Goal: Task Accomplishment & Management: Use online tool/utility

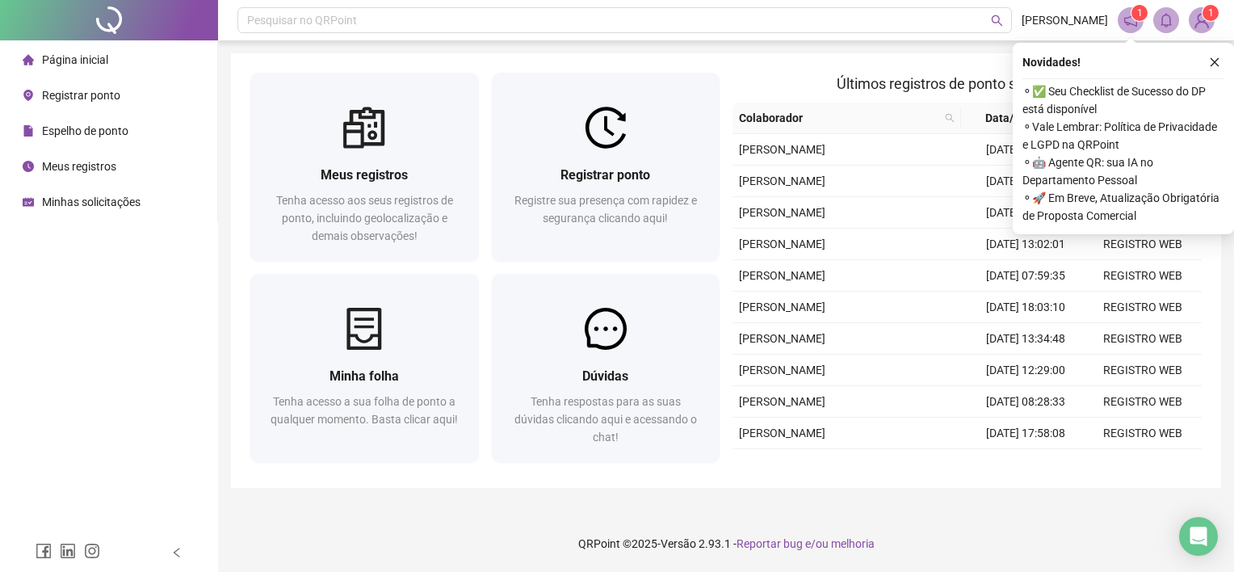
click at [56, 91] on span "Registrar ponto" at bounding box center [81, 95] width 78 height 13
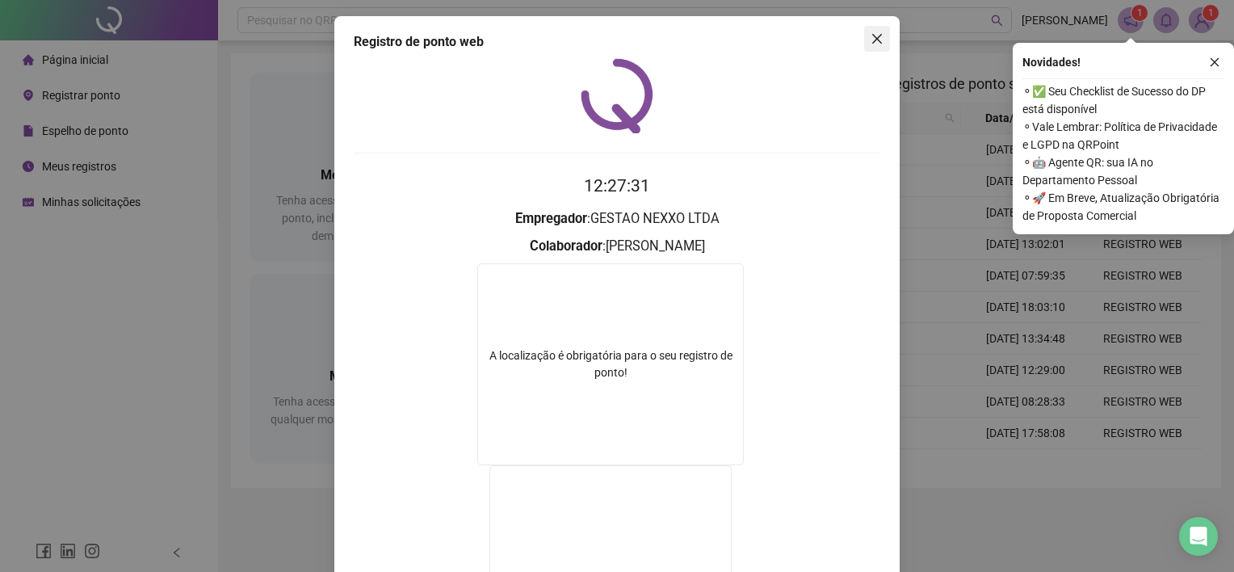
click at [872, 38] on icon "close" at bounding box center [877, 38] width 13 height 13
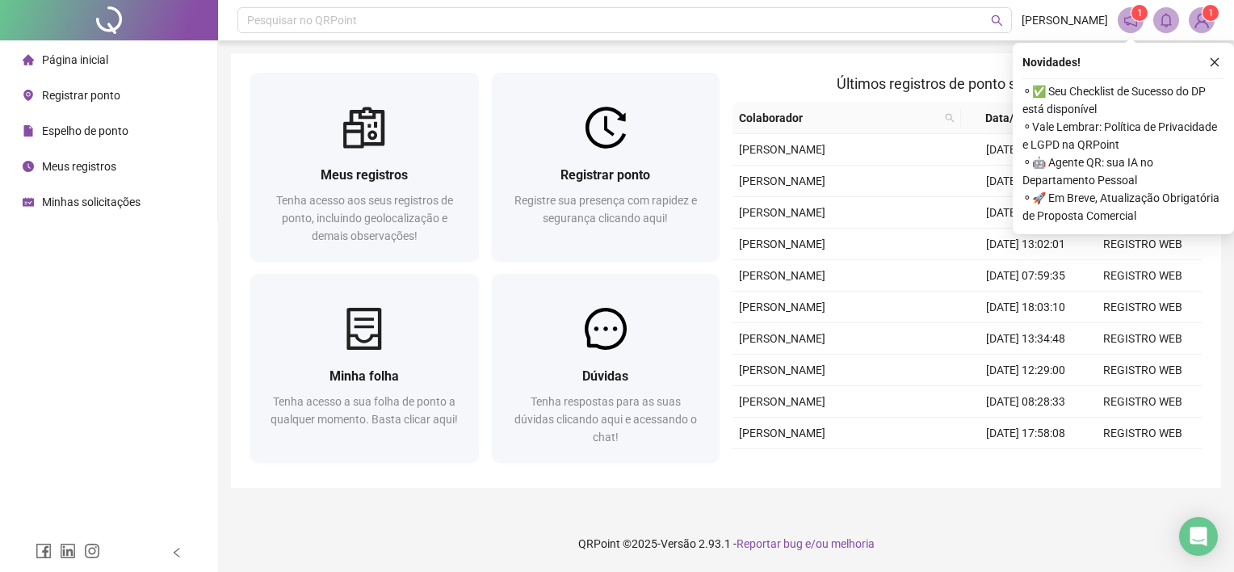
click at [87, 90] on span "Registrar ponto" at bounding box center [81, 95] width 78 height 13
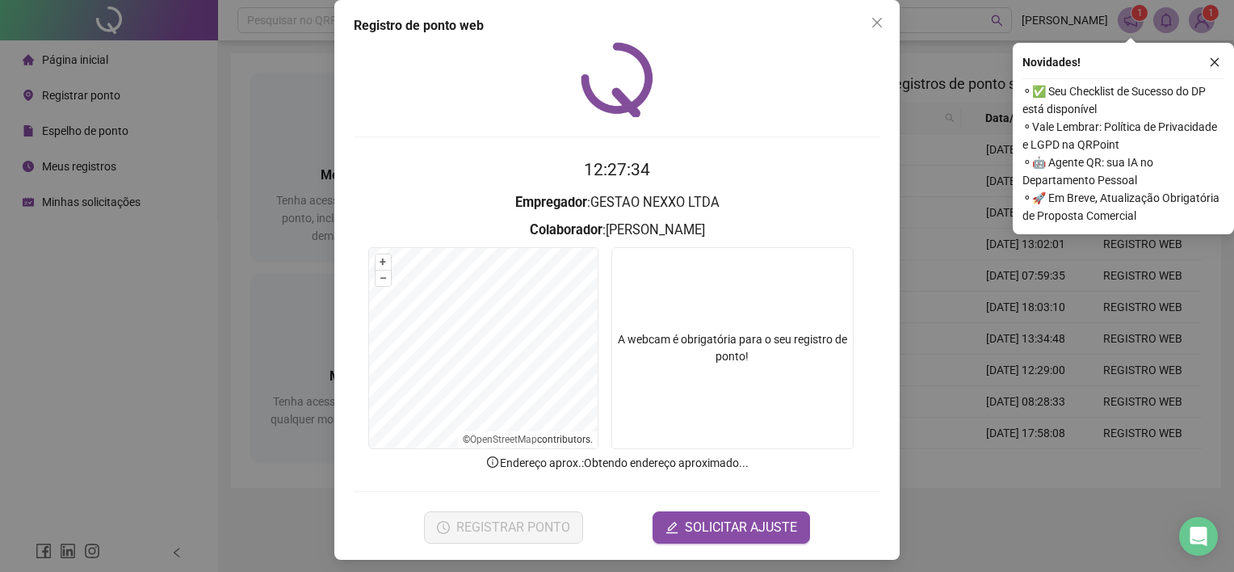
scroll to position [22, 0]
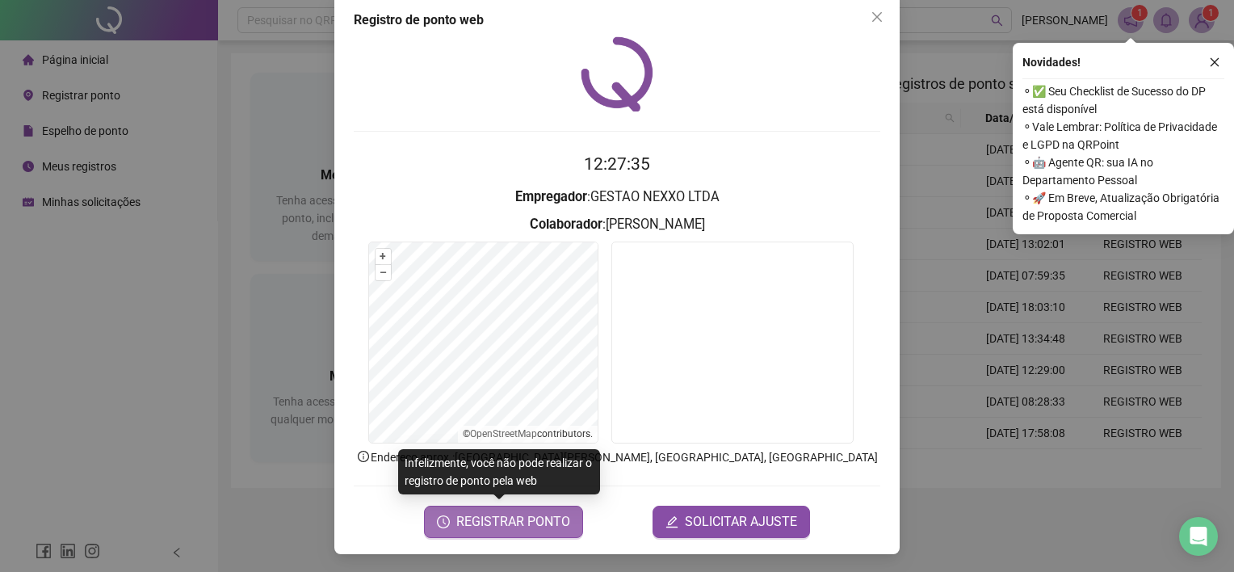
click at [503, 527] on span "REGISTRAR PONTO" at bounding box center [513, 521] width 114 height 19
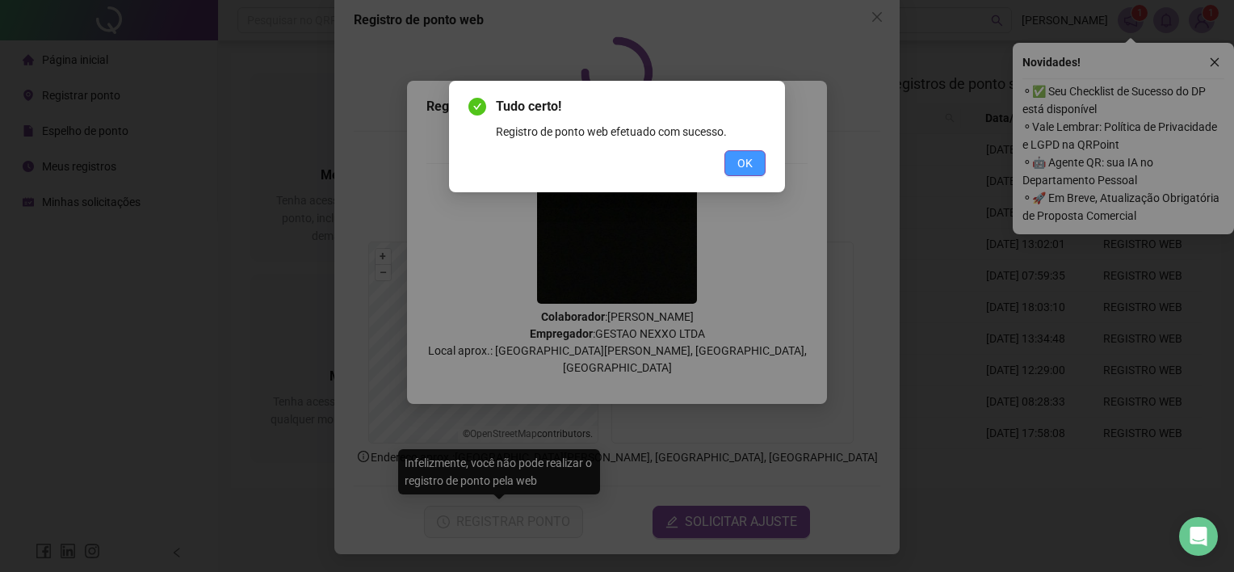
drag, startPoint x: 766, startPoint y: 139, endPoint x: 747, endPoint y: 155, distance: 24.6
click at [762, 140] on div "Tudo certo! Registro de ponto web efetuado com sucesso. OK" at bounding box center [617, 136] width 336 height 111
click at [739, 175] on button "OK" at bounding box center [744, 163] width 41 height 26
